Goal: Use online tool/utility: Utilize a website feature to perform a specific function

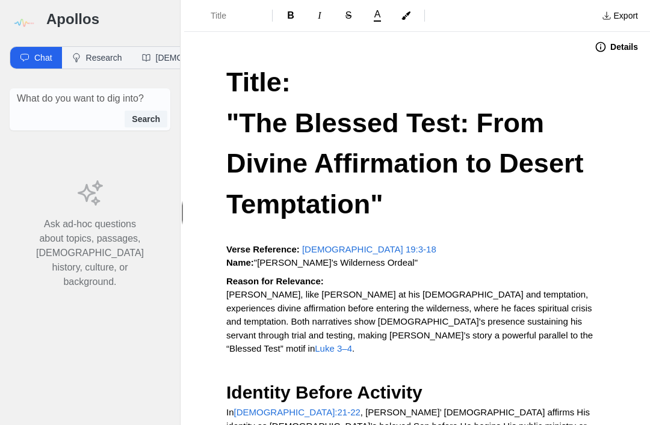
click at [21, 23] on img at bounding box center [23, 23] width 27 height 27
click at [72, 15] on h3 "Apollos" at bounding box center [108, 19] width 124 height 19
click at [35, 11] on img at bounding box center [23, 23] width 27 height 27
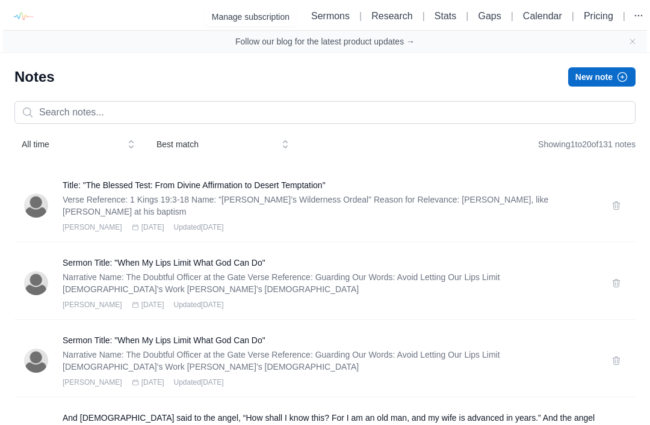
click at [624, 72] on icon "button" at bounding box center [622, 77] width 12 height 12
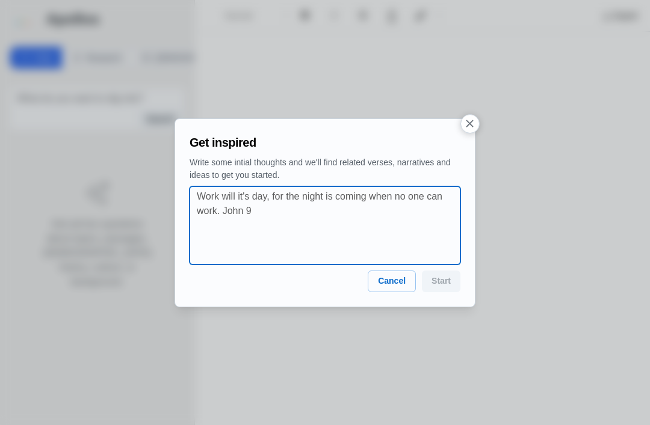
click at [227, 198] on textarea at bounding box center [328, 225] width 263 height 72
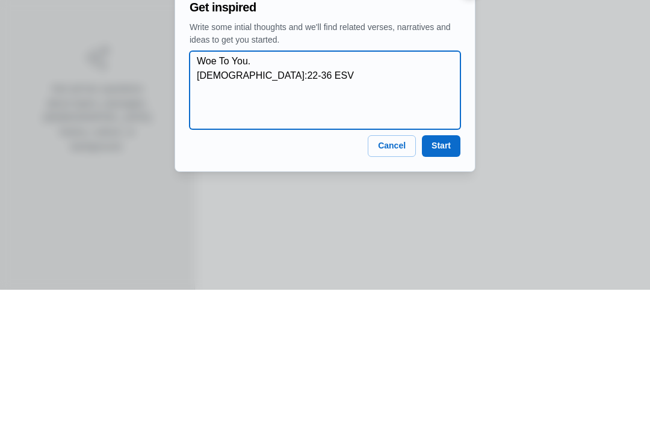
click at [281, 189] on textarea "Woe To You. [DEMOGRAPHIC_DATA]:22-36 ESV" at bounding box center [328, 225] width 263 height 72
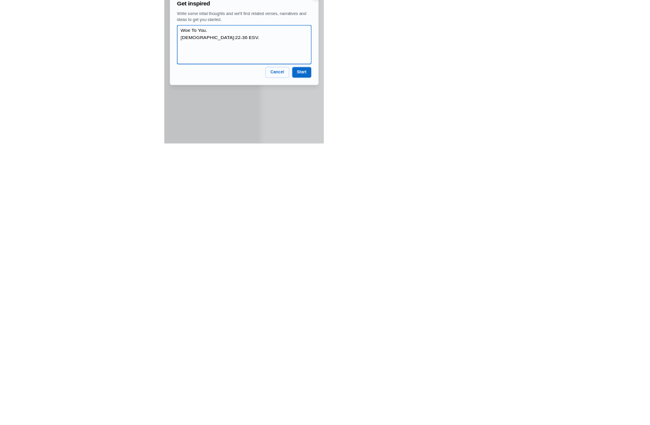
scroll to position [38, 0]
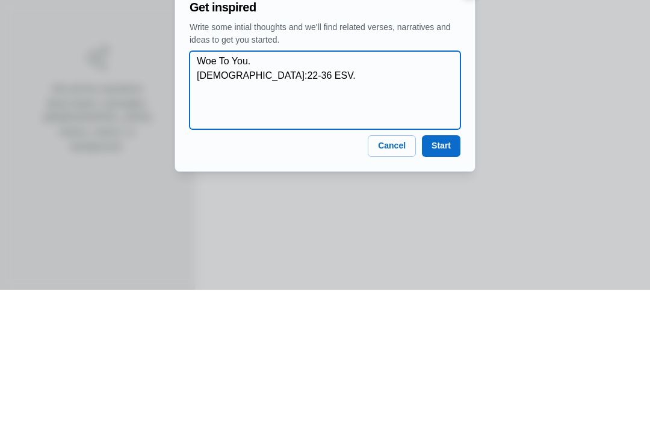
paste textarea "Compare and contrast that with 2 Thess 3:6-16"
click at [358, 189] on textarea "Woe To You. [DEMOGRAPHIC_DATA]:22-36 ESV. Compare and contrast that with 2 Thes…" at bounding box center [328, 225] width 263 height 72
click at [224, 189] on textarea "Woe To You. [DEMOGRAPHIC_DATA]:22-36 ESV. Compare and contrast that with 2 Thes…" at bounding box center [328, 225] width 263 height 72
click at [198, 189] on textarea "Woe To You. [DEMOGRAPHIC_DATA]:22-36 ESV. Compare and contrast that with 2 Thes…" at bounding box center [328, 225] width 263 height 72
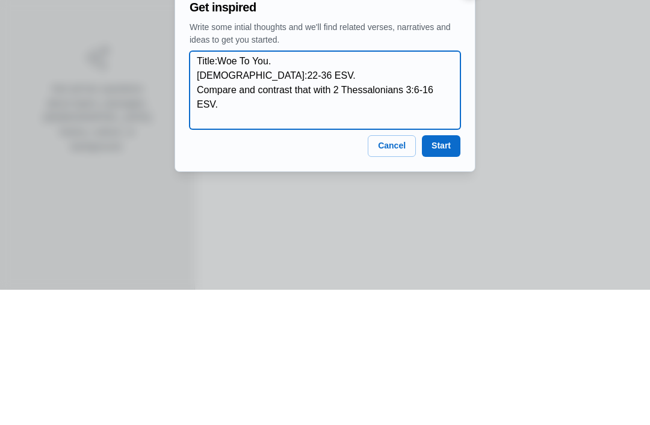
type textarea "Title:Woe To You. [DEMOGRAPHIC_DATA]:22-36 ESV. Compare and contrast that with …"
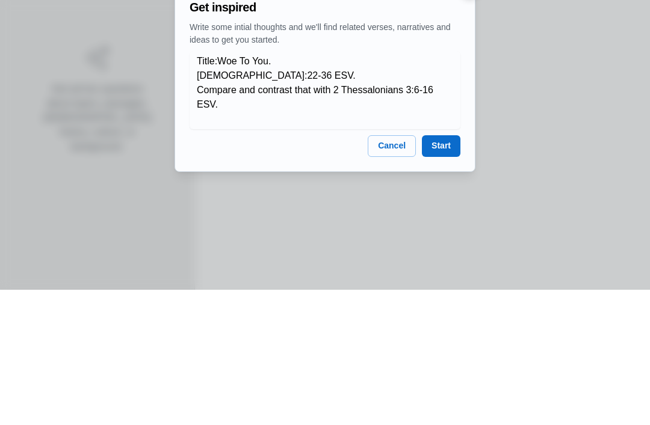
click at [444, 271] on button "Start" at bounding box center [441, 282] width 38 height 22
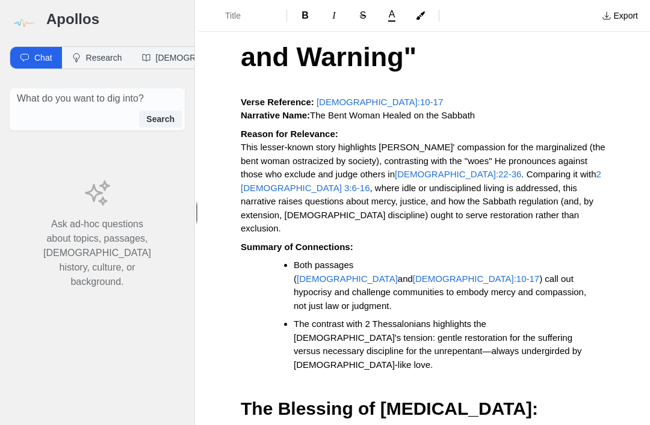
scroll to position [140, 0]
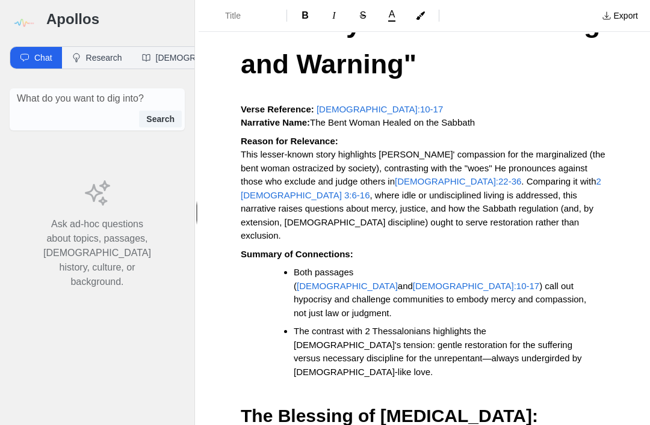
click at [375, 106] on span "[DEMOGRAPHIC_DATA]:22-36/ESV" at bounding box center [389, 109] width 147 height 10
click at [390, 104] on span "[DEMOGRAPHIC_DATA]:22-36/ESV" at bounding box center [389, 109] width 147 height 10
click at [564, 139] on p "Reason for Relevance: This lesser-known story highlights [DEMOGRAPHIC_DATA]' co…" at bounding box center [424, 189] width 367 height 108
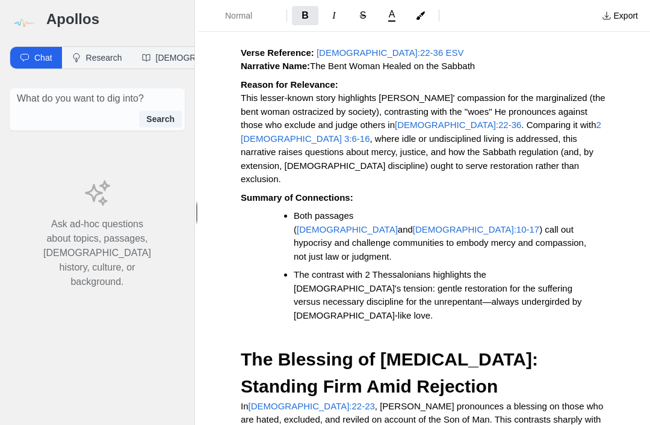
scroll to position [200, 0]
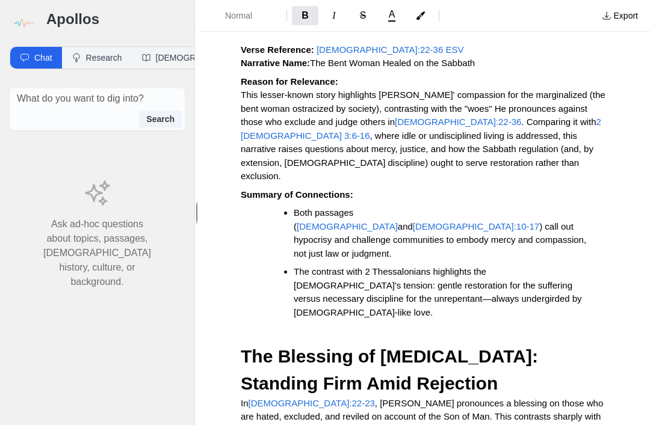
click at [475, 58] on span "The Bent Woman Healed on the Sabbath" at bounding box center [392, 63] width 165 height 10
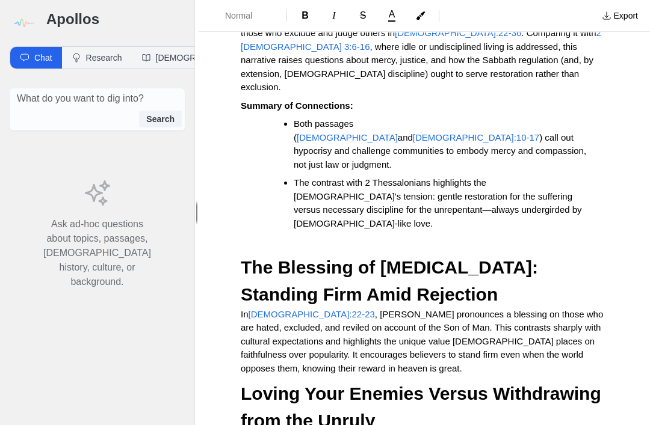
scroll to position [289, 0]
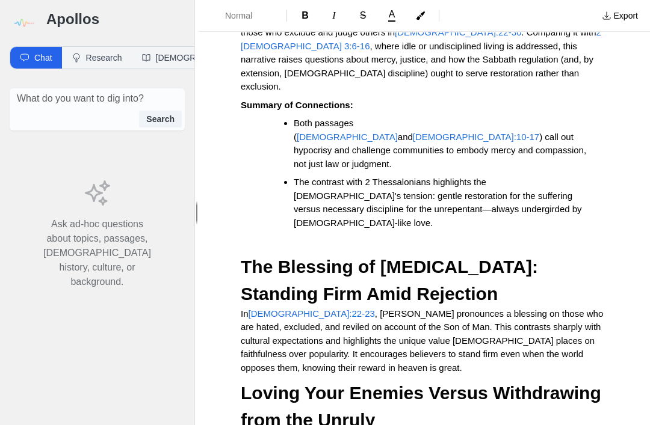
click at [353, 118] on span "Both passages (" at bounding box center [325, 130] width 62 height 24
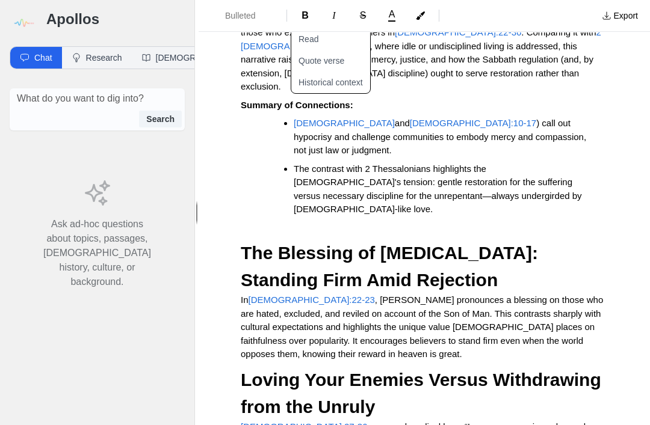
click at [399, 118] on span ") call out hypocrisy and challenge communities to embody mercy and compassion, …" at bounding box center [441, 136] width 295 height 37
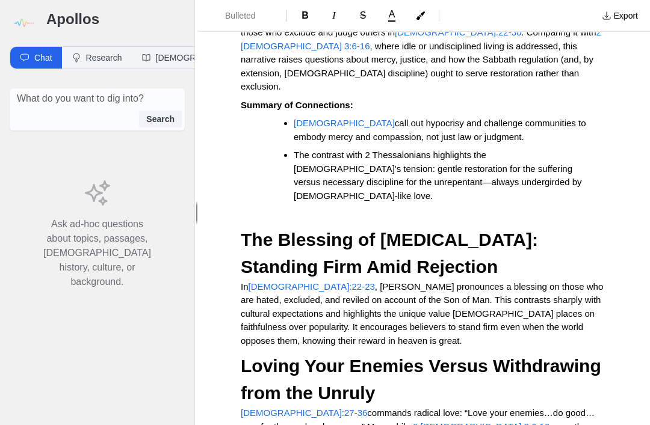
click at [355, 118] on span "call out hypocrisy and challenge communities to embody mercy and compassion, no…" at bounding box center [441, 130] width 295 height 24
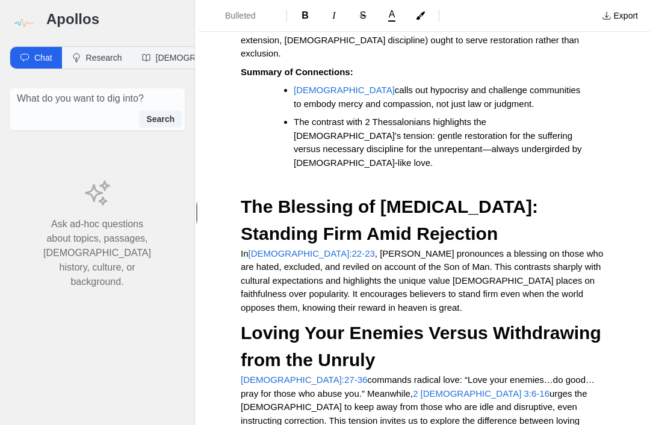
scroll to position [323, 0]
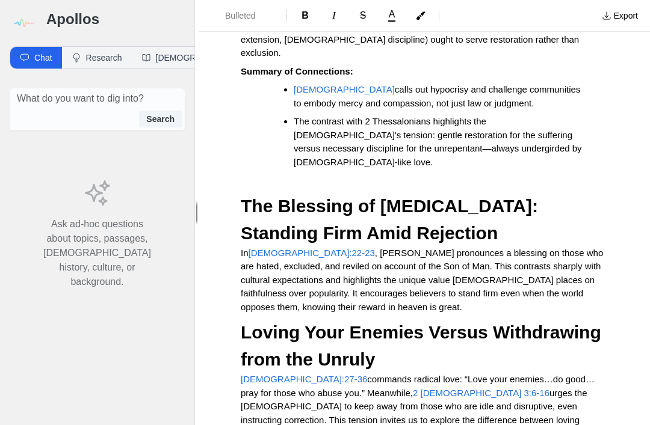
click at [426, 128] on span "The contrast with 2 Thessalonians highlights the [DEMOGRAPHIC_DATA]'s tension: …" at bounding box center [439, 141] width 290 height 51
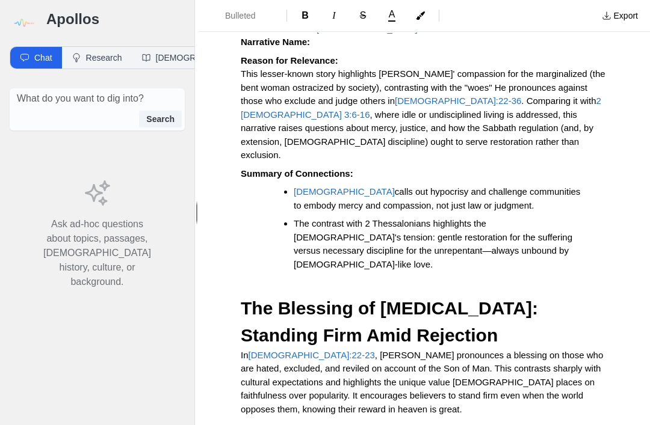
scroll to position [221, 0]
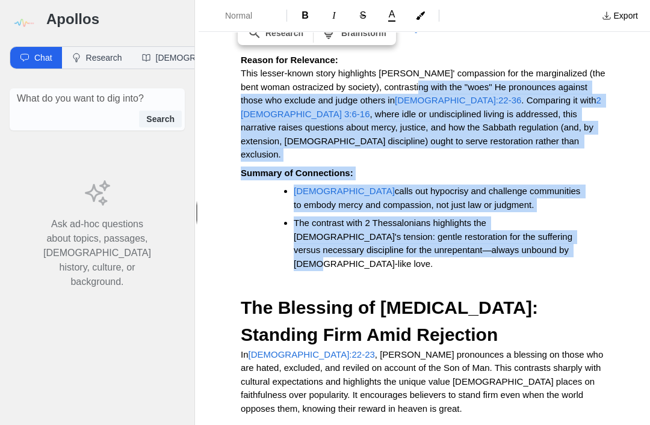
copy div "the "woes" He pronounces against those who exclude and judge others in [DEMOGRA…"
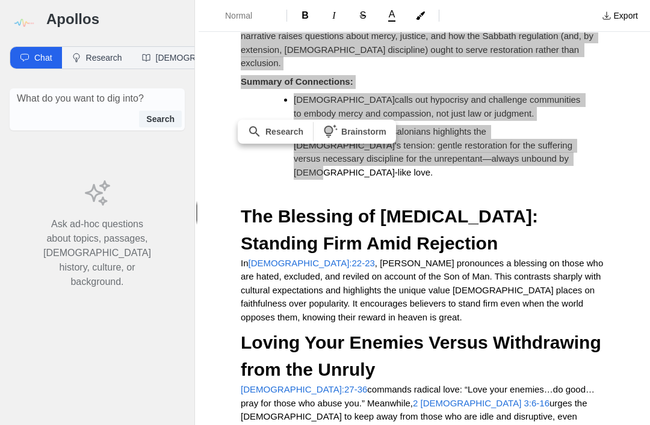
scroll to position [322, 0]
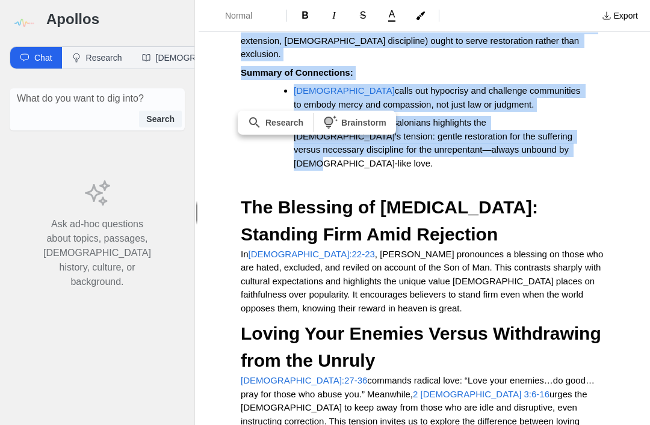
click at [597, 320] on h2 "Loving Your Enemies Versus Withdrawing from the Unruly" at bounding box center [424, 347] width 367 height 54
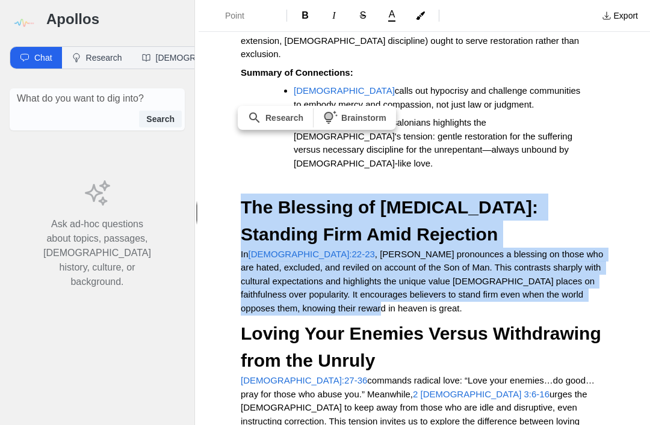
copy div "The Blessing of [MEDICAL_DATA]: Standing Firm Amid Rejection In [DEMOGRAPHIC_DA…"
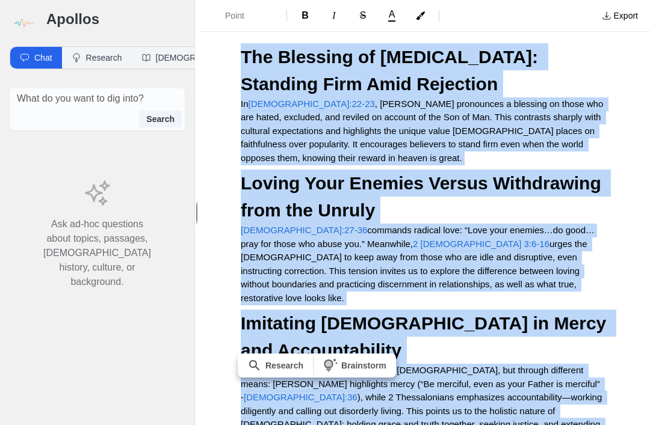
scroll to position [475, 0]
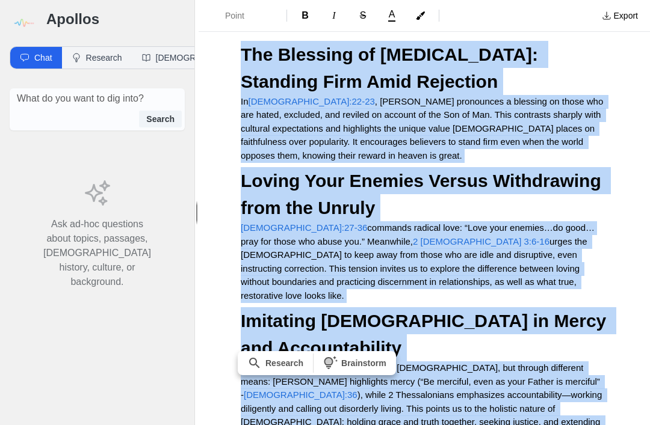
click at [532, 361] on p "Both passages call believers to imitate [DEMOGRAPHIC_DATA], but through differe…" at bounding box center [424, 401] width 367 height 81
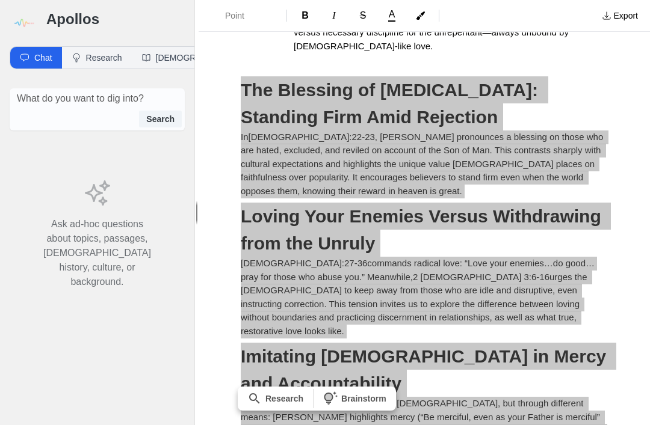
scroll to position [413, 0]
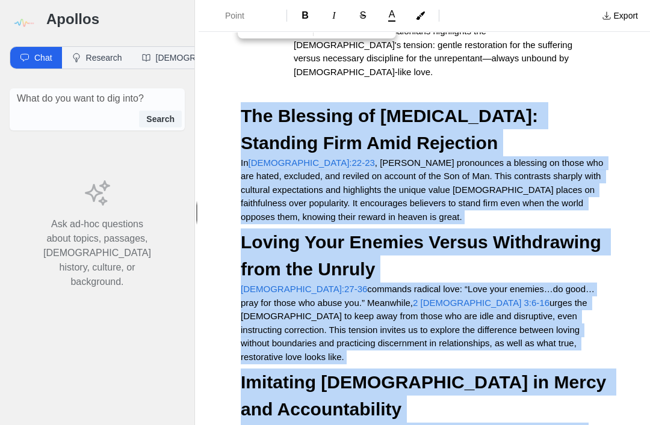
click at [241, 29] on div "Title: "Woe and Wisdom: Living Faithfully Between Blessing and Warning" Verse R…" at bounding box center [423, 351] width 451 height 1404
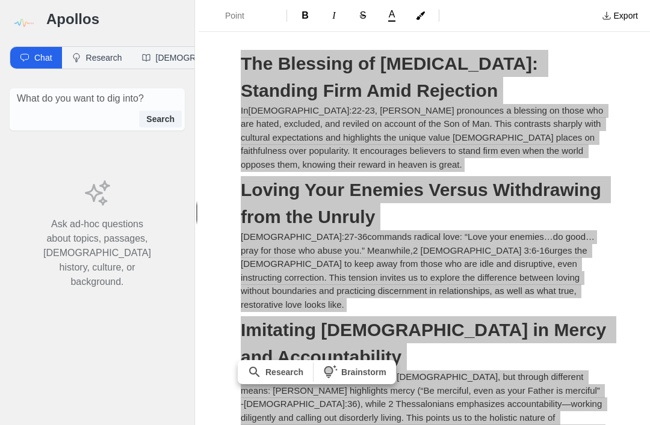
scroll to position [472, 0]
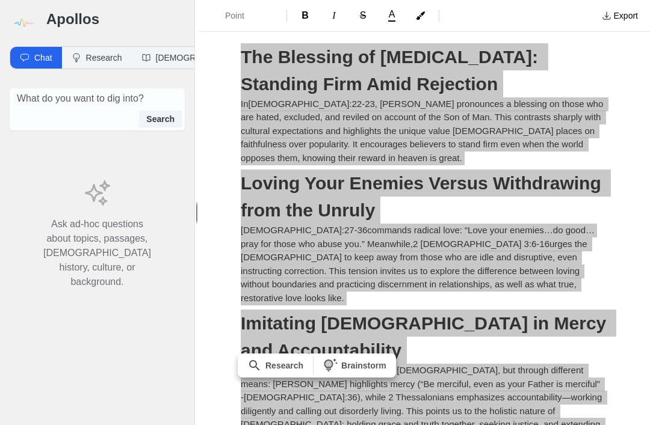
copy div "Lor Ipsumdol si Ametconsect: Adipisci Elit Sedd Eiusmodte In Utla 9:81-87 , Etd…"
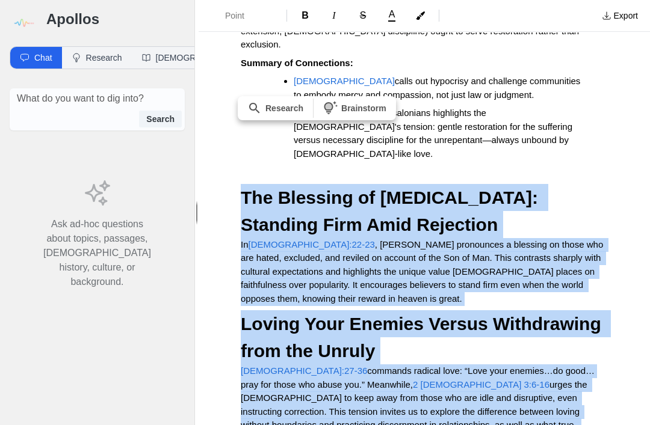
scroll to position [354, 0]
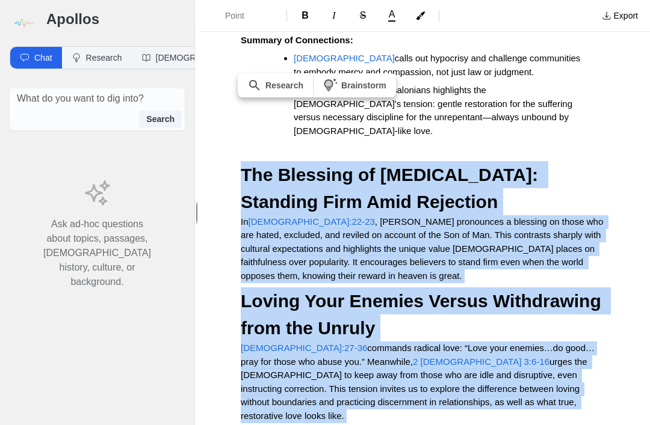
click at [377, 215] on p "In [DEMOGRAPHIC_DATA]:22-23 , [PERSON_NAME] pronounces a blessing on those who …" at bounding box center [424, 249] width 367 height 68
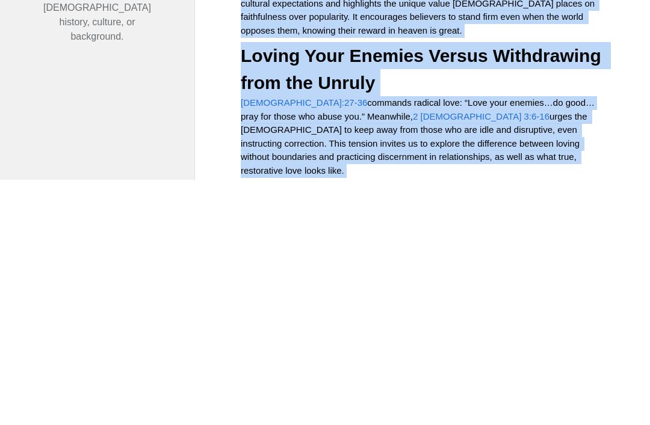
click at [217, 91] on div "Title: "Woe and Wisdom: Living Faithfully Between Blessing and Warning" Verse R…" at bounding box center [423, 410] width 451 height 1404
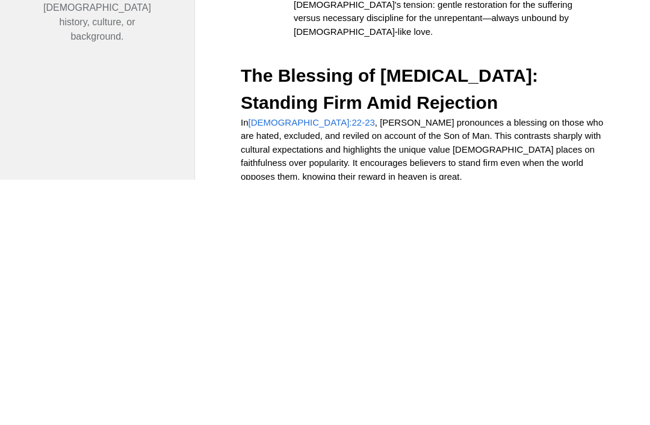
scroll to position [200, 0]
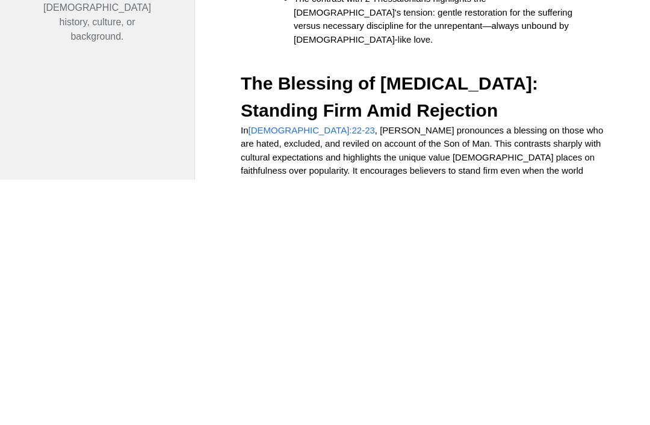
click at [367, 369] on p "In [DEMOGRAPHIC_DATA]:22-23 , [PERSON_NAME] pronounces a blessing on those who …" at bounding box center [424, 403] width 367 height 68
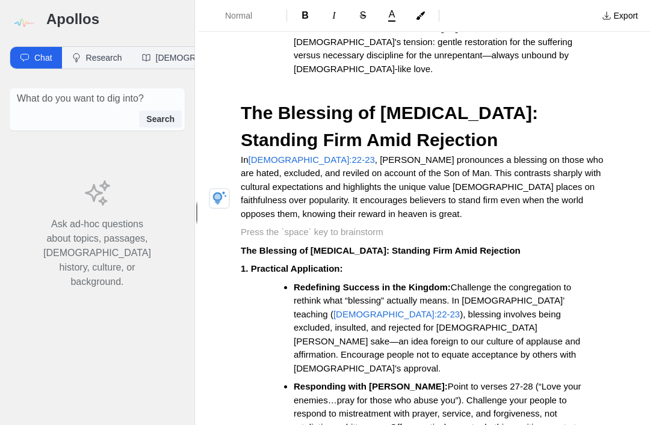
scroll to position [417, 0]
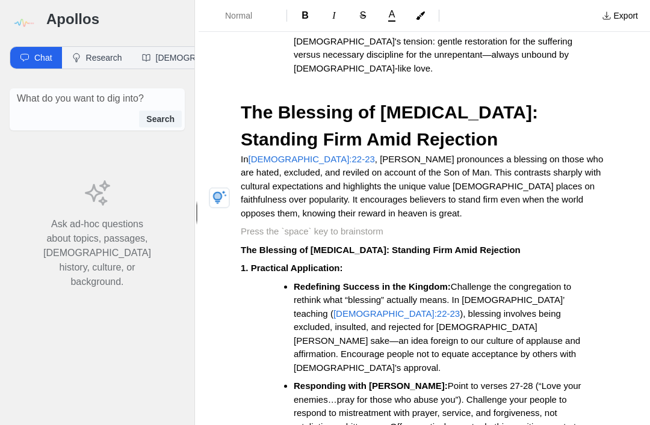
click at [251, 245] on strong "The Blessing of [MEDICAL_DATA]: Standing Firm Amid Rejection" at bounding box center [381, 250] width 280 height 10
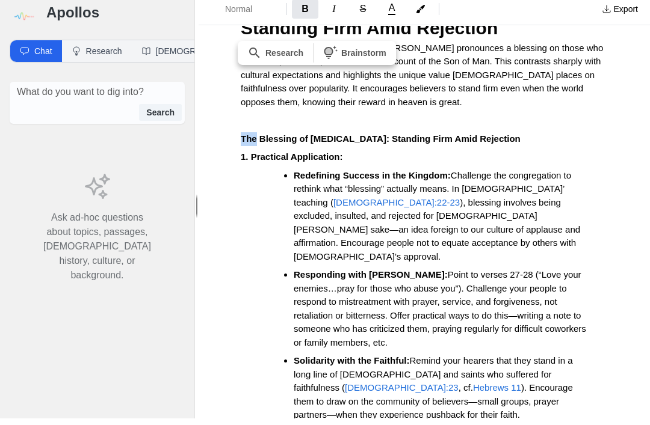
scroll to position [537, 0]
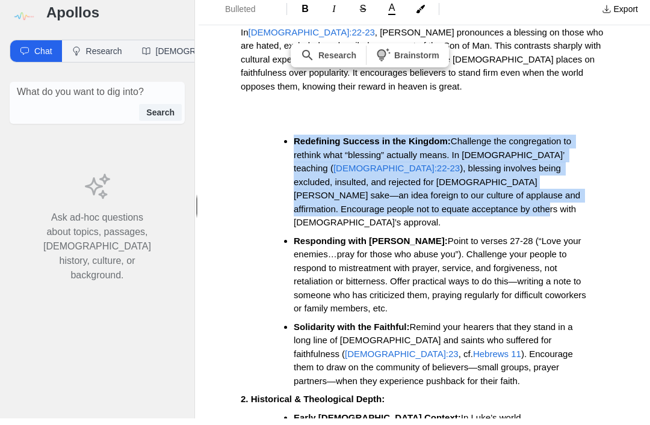
copy li "Redefining Success in the Kingdom: Challenge the congregation to rethink what “…"
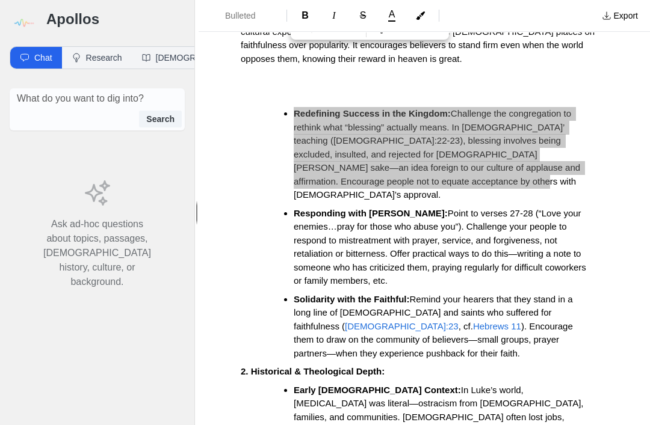
scroll to position [579, 0]
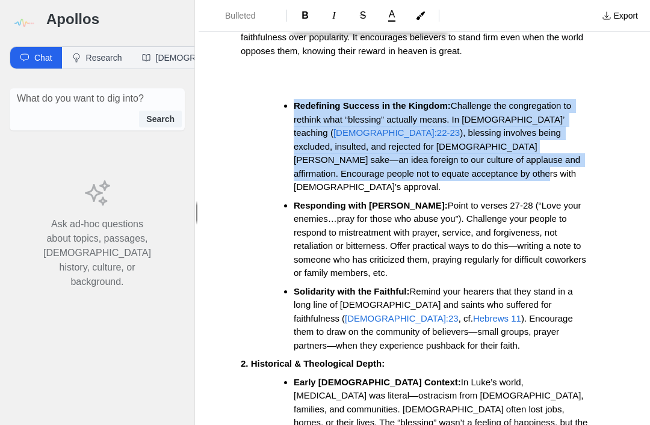
click at [585, 199] on li "Responding with Grace: Point to verses 27-28 (“Love your enemies…pray for those…" at bounding box center [441, 239] width 295 height 81
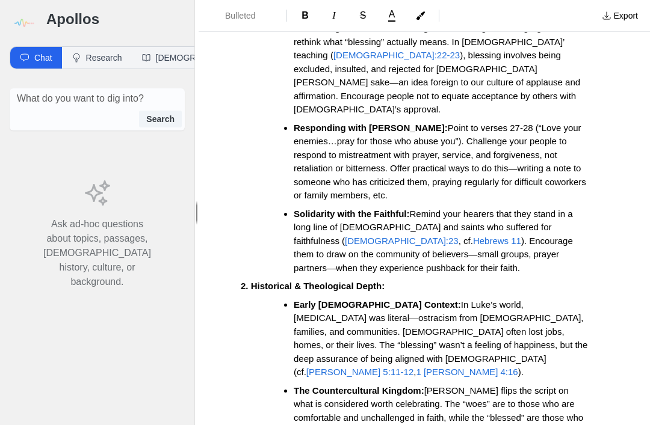
scroll to position [657, 0]
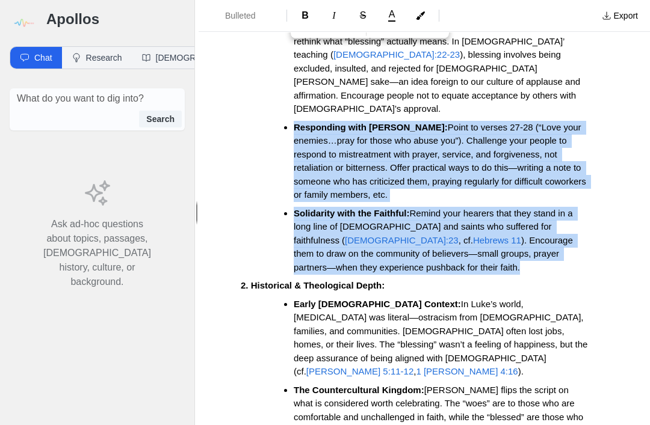
copy ul "Responding with Grace: Point to verses 27-28 (“Love your enemies…pray for those…"
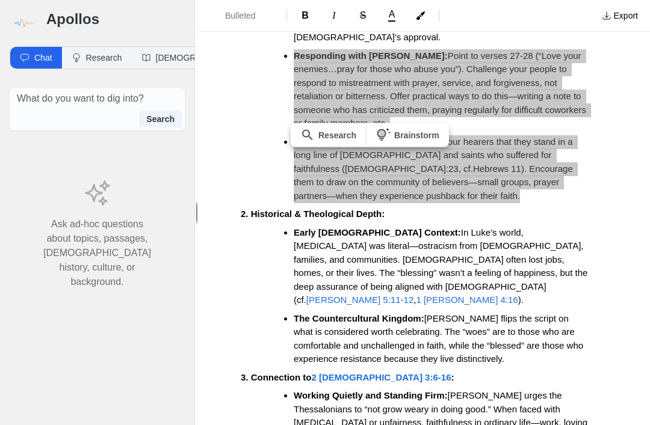
scroll to position [736, 0]
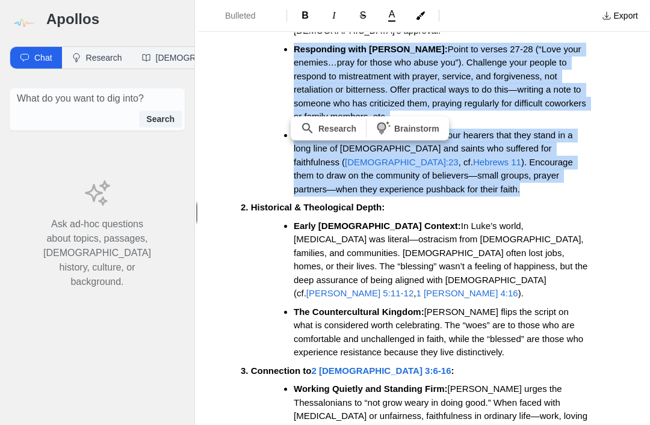
click at [299, 307] on strong "The Countercultural Kingdom:" at bounding box center [359, 312] width 131 height 10
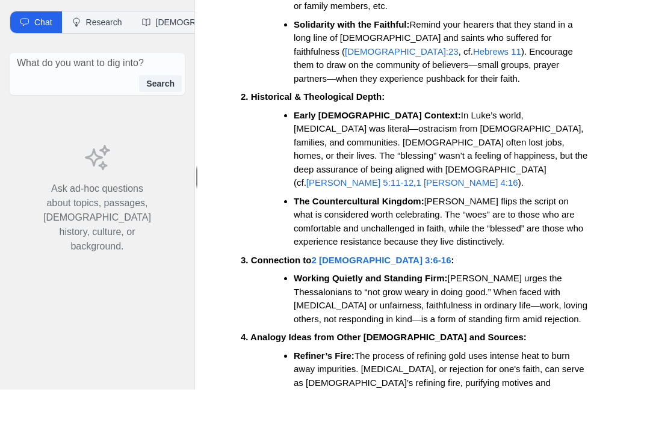
scroll to position [815, 0]
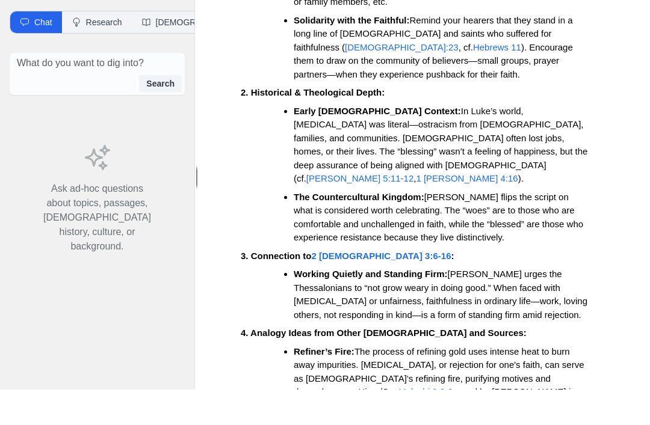
click at [302, 227] on strong "The Countercultural Kingdom:" at bounding box center [359, 232] width 131 height 10
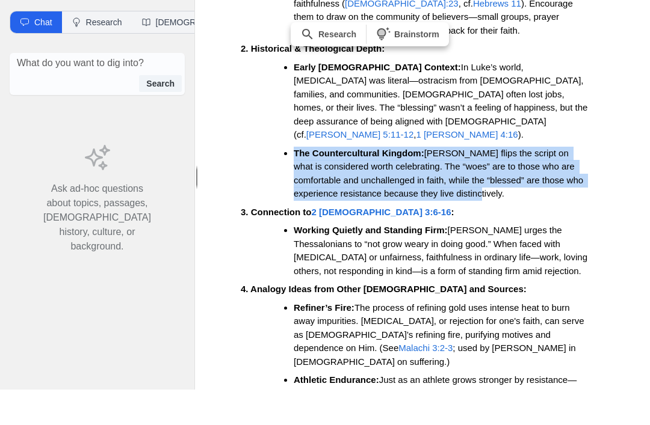
scroll to position [846, 0]
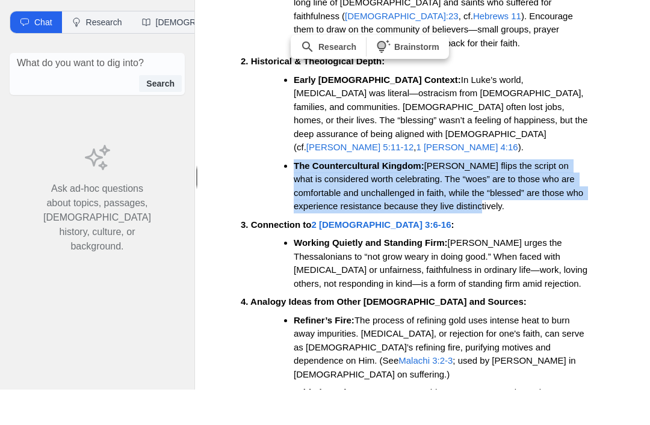
copy li "The Countercultural Kingdom: [PERSON_NAME] flips the script on what is consider…"
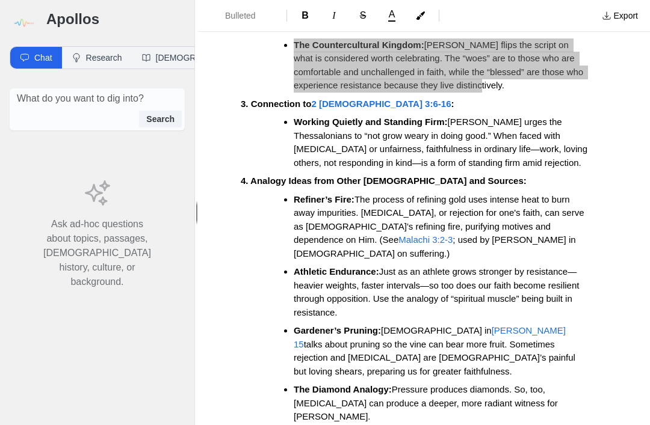
scroll to position [1004, 0]
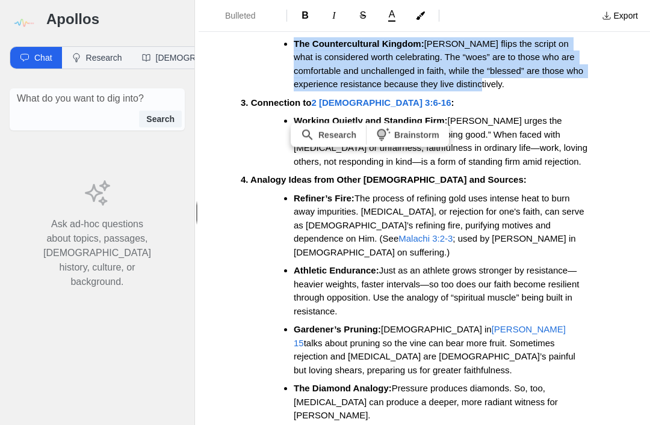
copy li "Athletic Endurance: Just as an athlete grows stronger by resistance—heavier wei…"
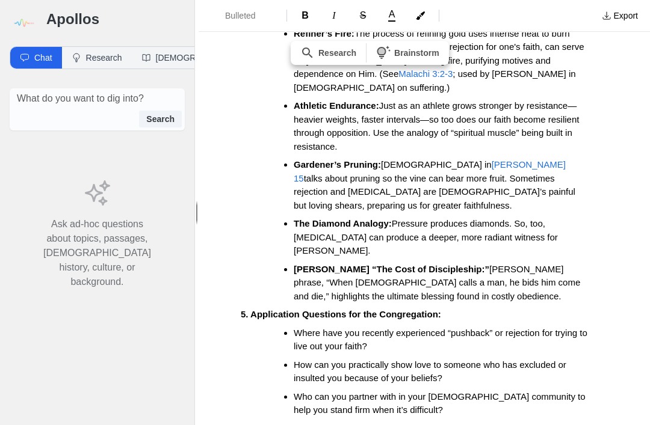
scroll to position [1173, 0]
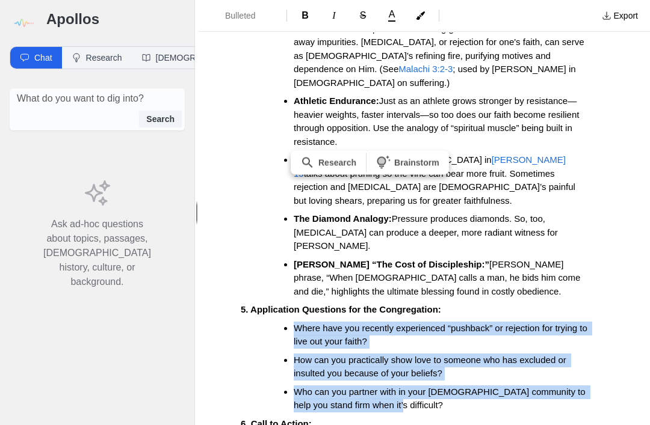
copy ul "Where have you recently experienced “pushback” or rejection for trying to live …"
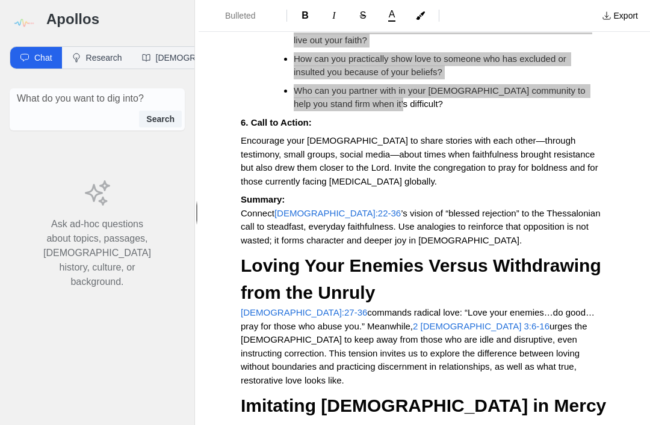
scroll to position [1482, 0]
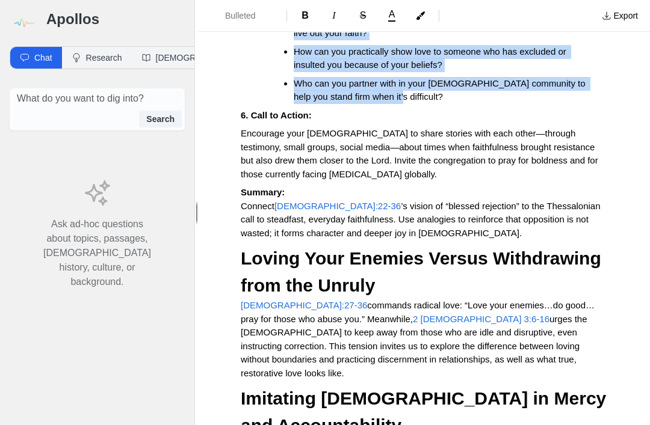
click at [518, 299] on p "[DEMOGRAPHIC_DATA]:27-36 commands radical love: “Love your enemies…do good…pray…" at bounding box center [424, 339] width 367 height 81
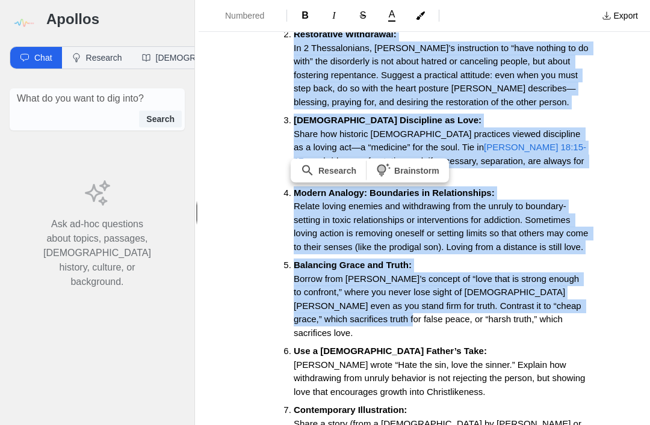
scroll to position [1990, 0]
